Goal: Transaction & Acquisition: Download file/media

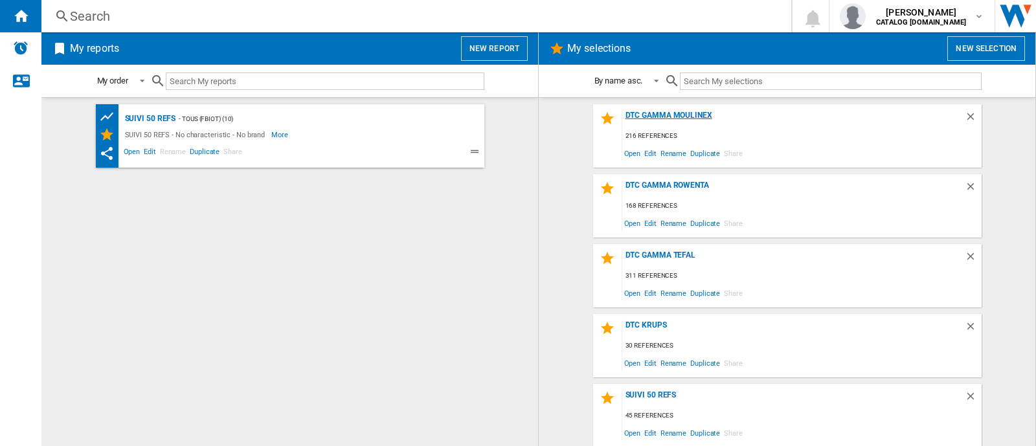
click at [675, 115] on div "DTC GAMMA MOULINEX" at bounding box center [793, 119] width 343 height 17
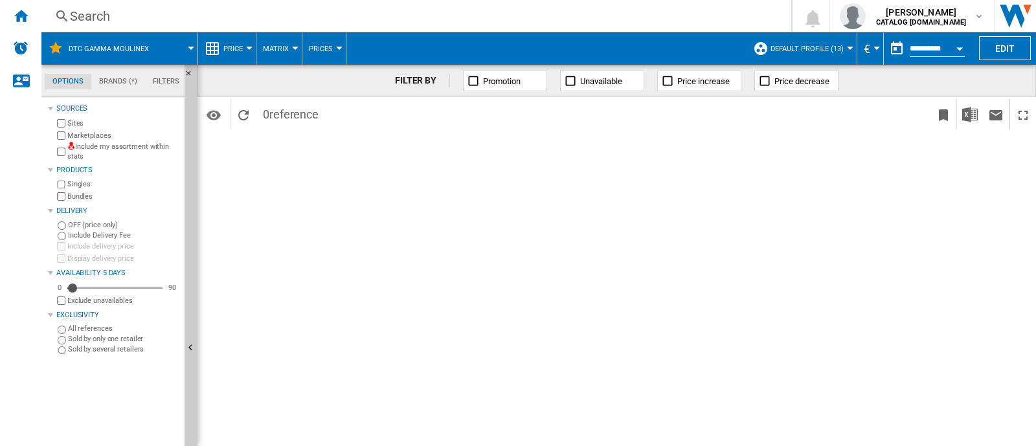
click at [838, 47] on span "Default profile (13)" at bounding box center [807, 49] width 73 height 8
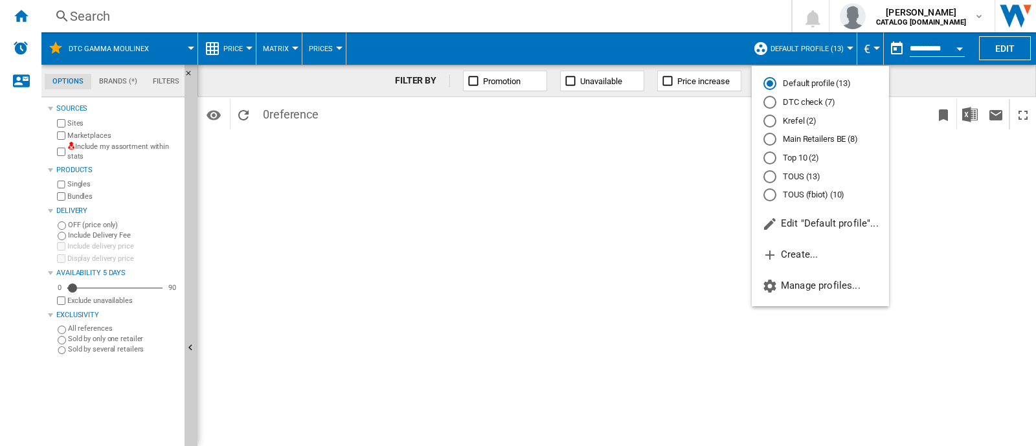
click at [803, 104] on md-radio-button "DTC check (7)" at bounding box center [821, 103] width 114 height 12
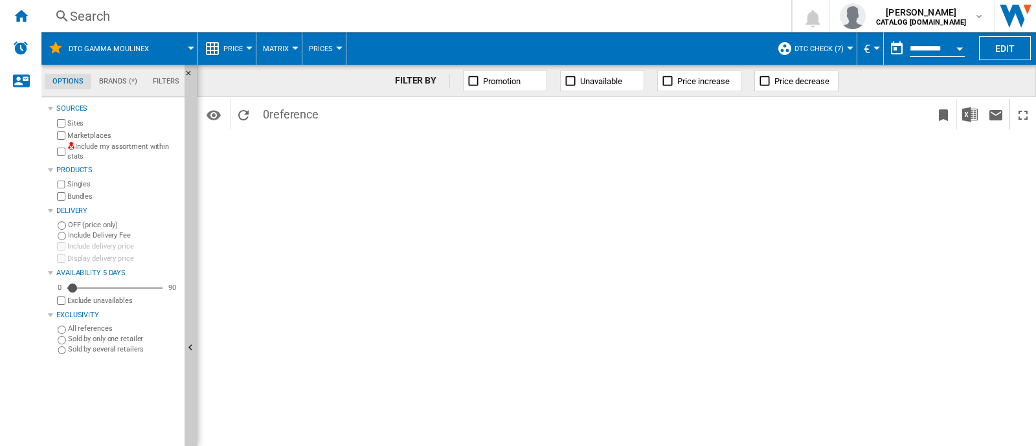
click at [82, 134] on label "Marketplaces" at bounding box center [123, 136] width 112 height 10
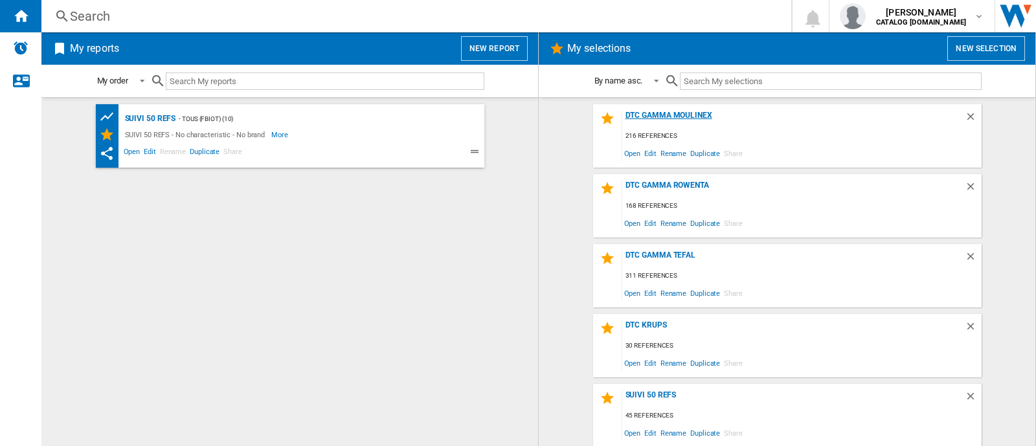
click at [692, 111] on div "DTC GAMMA MOULINEX" at bounding box center [793, 119] width 343 height 17
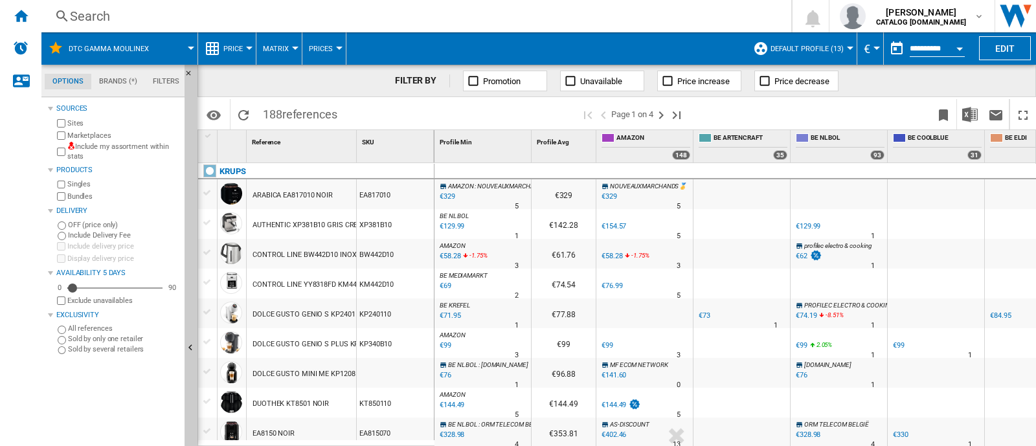
click at [794, 49] on span "Default profile (13)" at bounding box center [807, 49] width 73 height 8
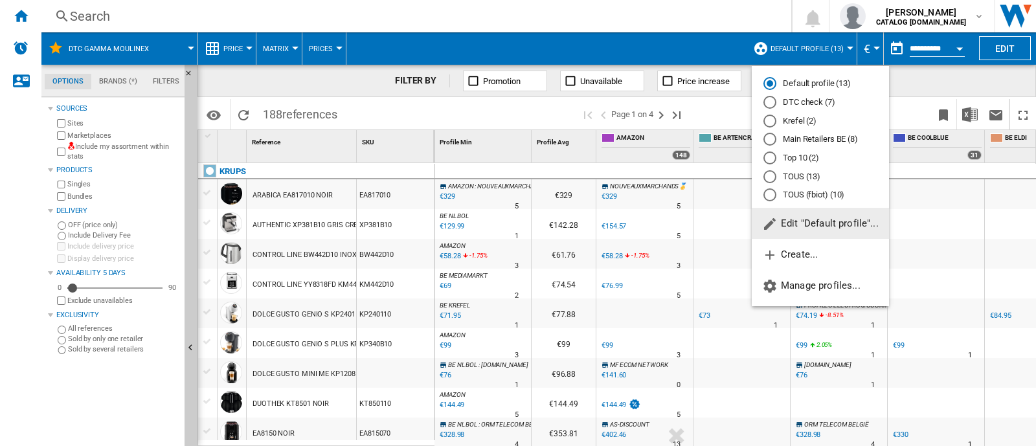
click at [792, 101] on md-radio-button "DTC check (7)" at bounding box center [821, 103] width 114 height 12
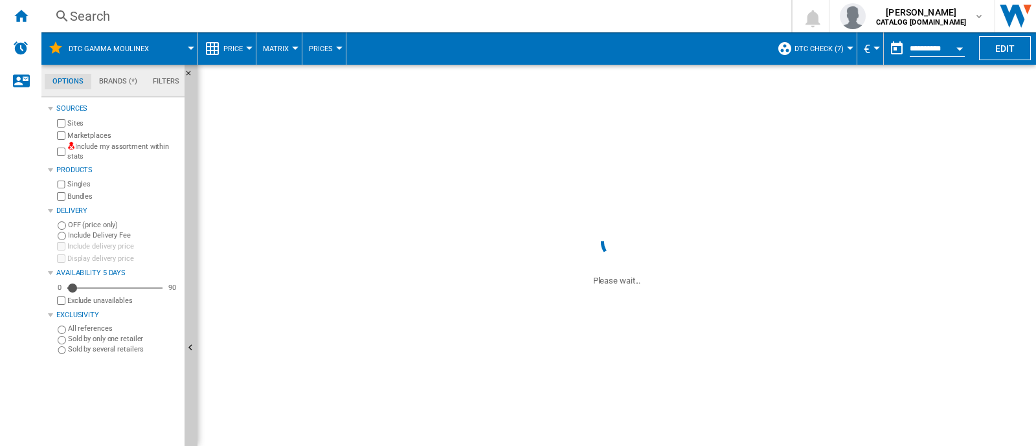
click at [83, 132] on label "Marketplaces" at bounding box center [123, 136] width 112 height 10
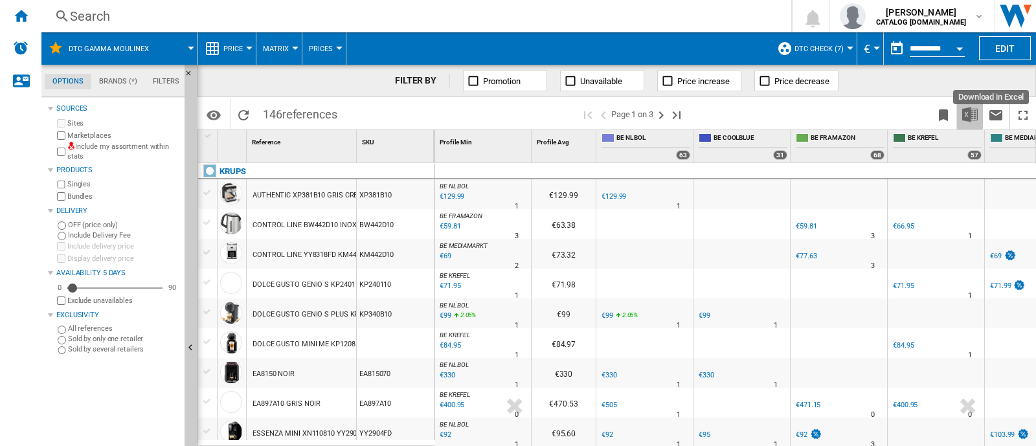
click at [969, 118] on img "Download in Excel" at bounding box center [971, 115] width 16 height 16
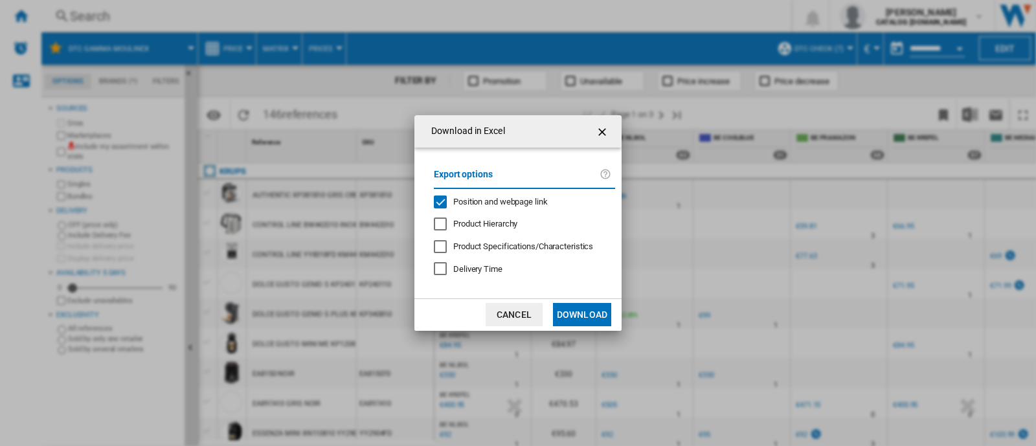
click at [534, 197] on span "Position and webpage link" at bounding box center [500, 202] width 95 height 10
click at [589, 314] on button "Download" at bounding box center [582, 314] width 58 height 23
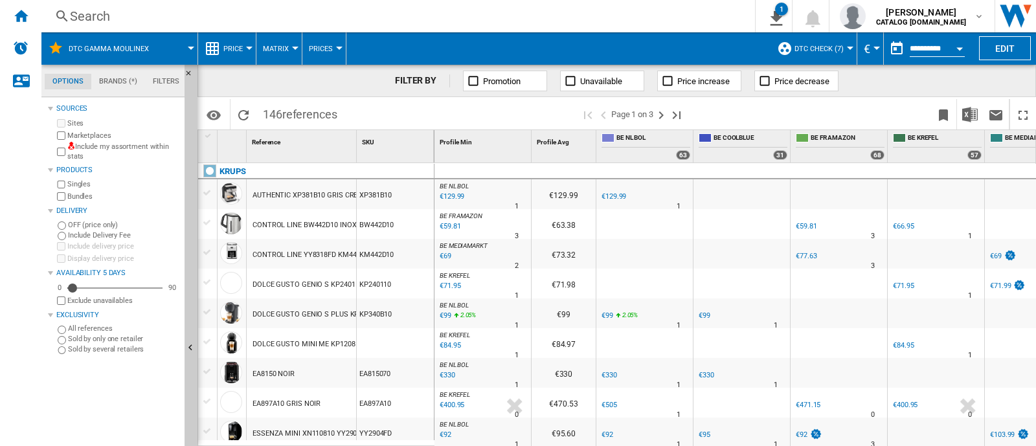
click at [816, 45] on span "DTC check (7)" at bounding box center [819, 49] width 49 height 8
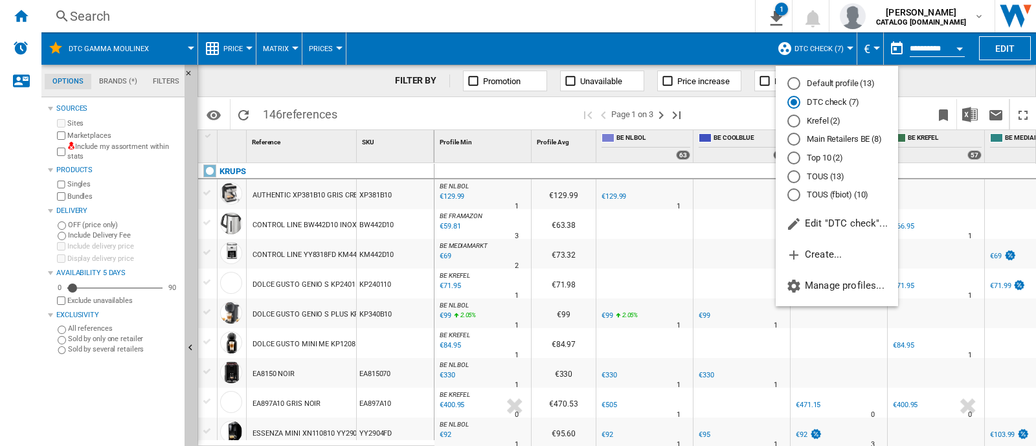
click at [816, 45] on md-backdrop at bounding box center [518, 223] width 1036 height 446
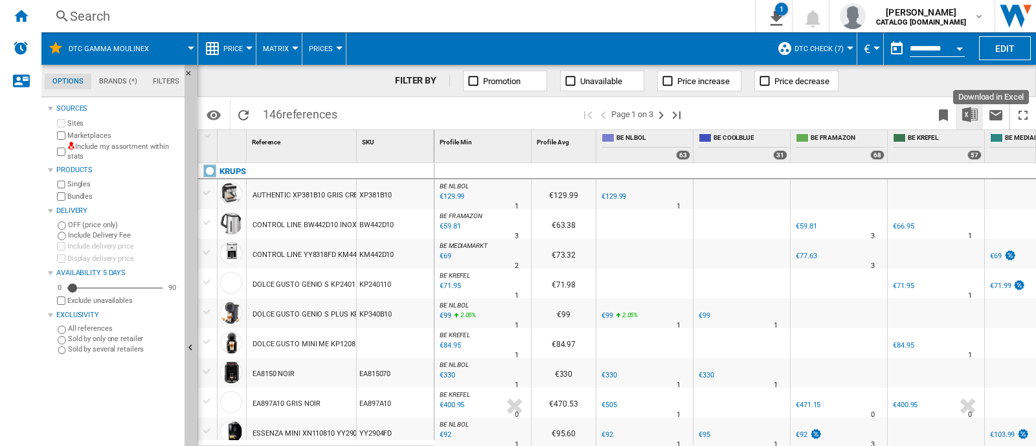
click at [975, 115] on img "Download in Excel" at bounding box center [971, 115] width 16 height 16
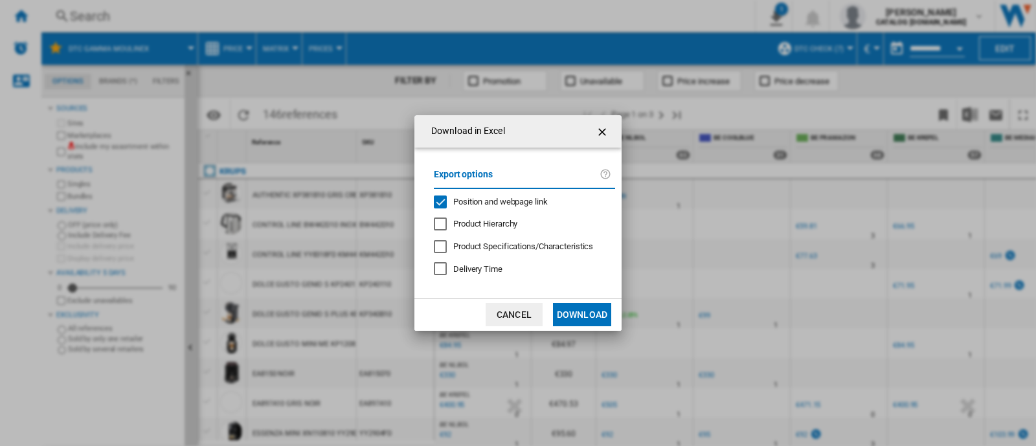
click at [464, 203] on span "Position and webpage link" at bounding box center [500, 202] width 95 height 10
click at [580, 312] on button "Download" at bounding box center [582, 314] width 58 height 23
